Goal: Task Accomplishment & Management: Use online tool/utility

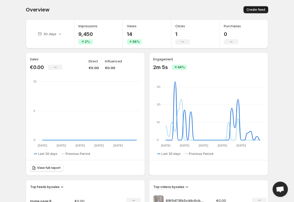
click at [257, 10] on span "Create feed" at bounding box center [255, 10] width 19 height 4
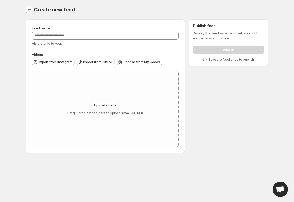
click at [28, 8] on icon "Settings" at bounding box center [29, 9] width 5 height 5
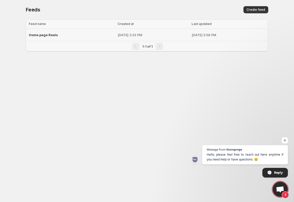
click at [46, 36] on span "Home page Reels" at bounding box center [43, 35] width 29 height 4
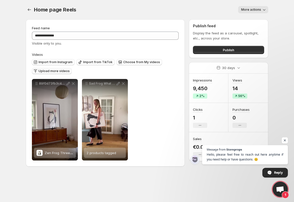
click at [58, 72] on span "Upload more videos" at bounding box center [54, 71] width 31 height 4
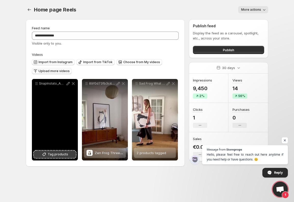
click at [55, 155] on span "Tag products" at bounding box center [58, 154] width 20 height 5
